Goal: Task Accomplishment & Management: Manage account settings

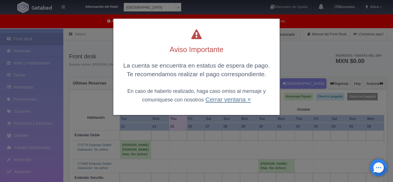
click at [242, 102] on link "Cerrar ventana ×" at bounding box center [227, 99] width 45 height 7
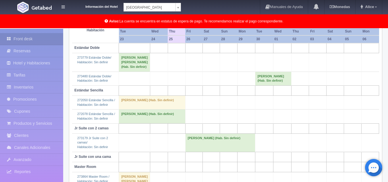
scroll to position [49, 0]
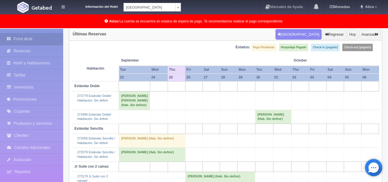
click at [173, 7] on body "Información del Hotel [GEOGRAPHIC_DATA] Campeche [GEOGRAPHIC_DATA] Campeche [GE…" at bounding box center [194, 124] width 388 height 289
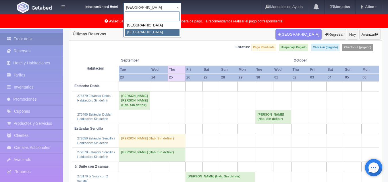
click at [152, 37] on div "[GEOGRAPHIC_DATA] Colonial" at bounding box center [152, 24] width 57 height 27
select select "375"
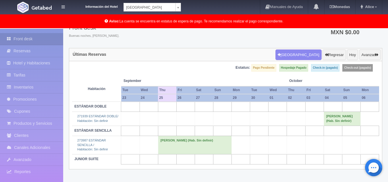
scroll to position [29, 0]
click at [174, 6] on body "Información del Hotel Hotel Plaza Colonial Hotel Plaza Campeche Hotel Plaza Col…" at bounding box center [194, 90] width 388 height 183
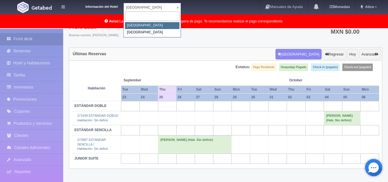
select select "342"
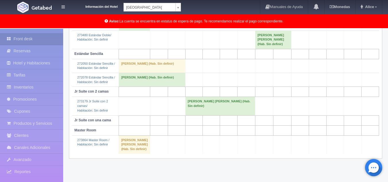
scroll to position [135, 0]
